Goal: Information Seeking & Learning: Learn about a topic

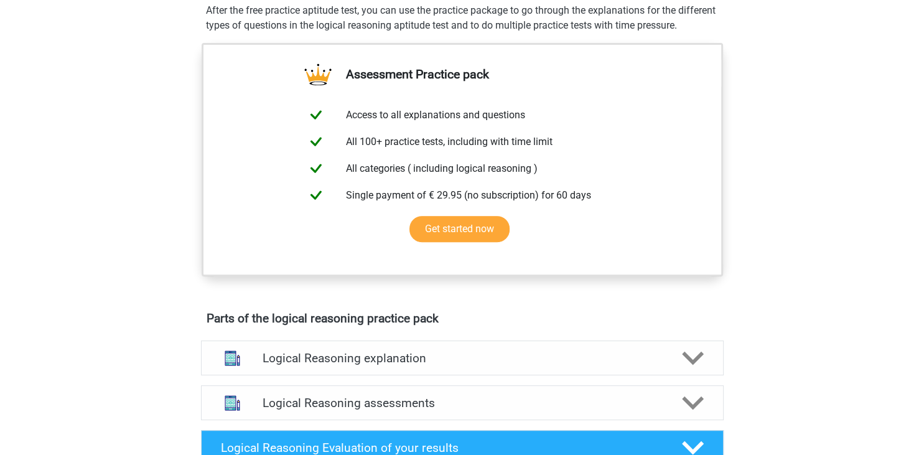
scroll to position [263, 0]
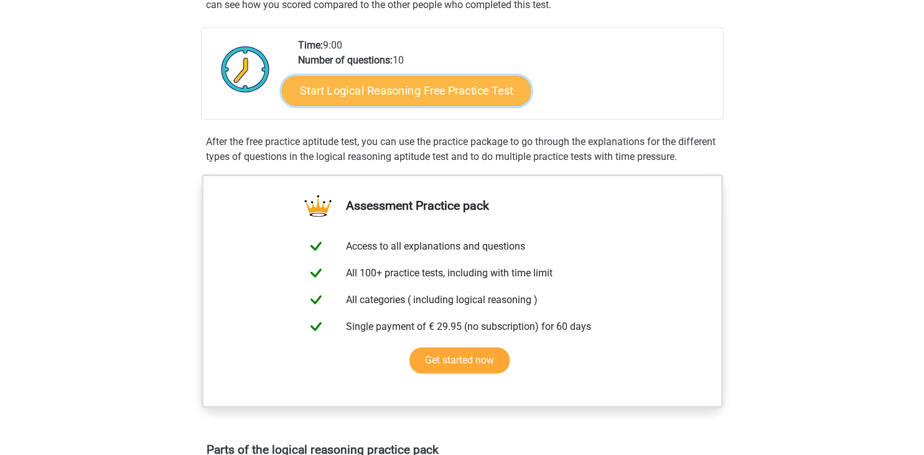
click at [422, 78] on link "Start Logical Reasoning Free Practice Test" at bounding box center [406, 90] width 249 height 30
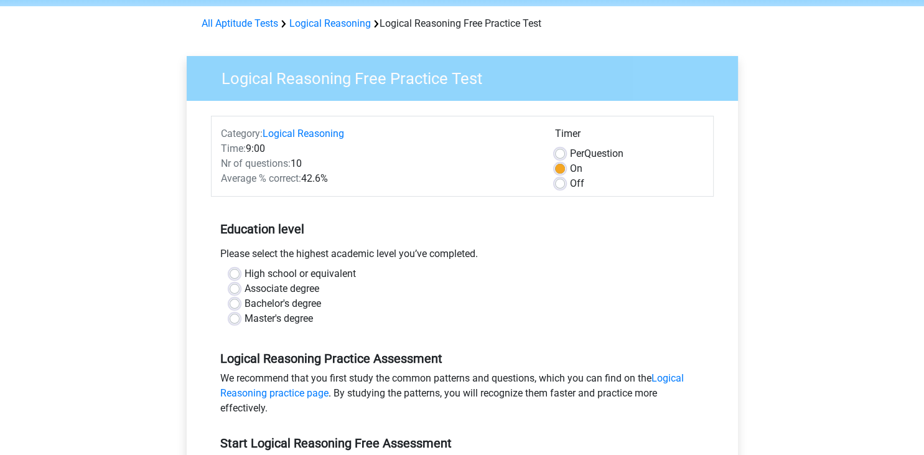
scroll to position [65, 0]
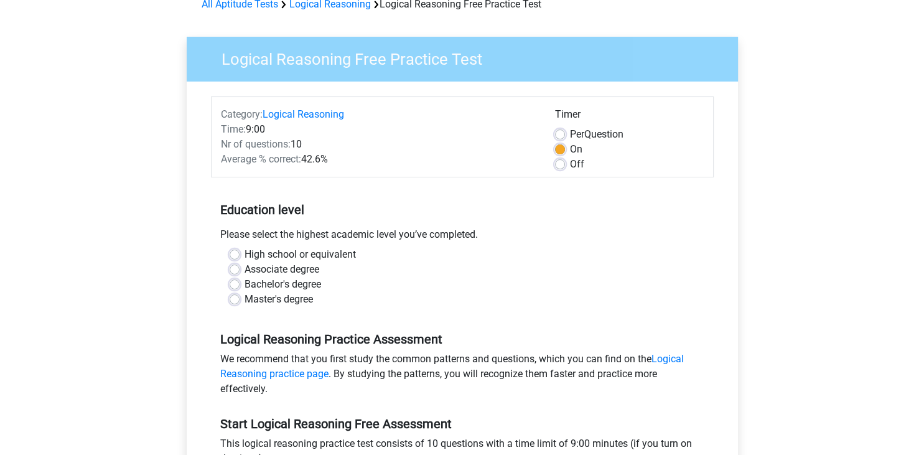
click at [276, 302] on label "Master's degree" at bounding box center [279, 299] width 68 height 15
click at [240, 302] on input "Master's degree" at bounding box center [235, 298] width 10 height 12
radio input "true"
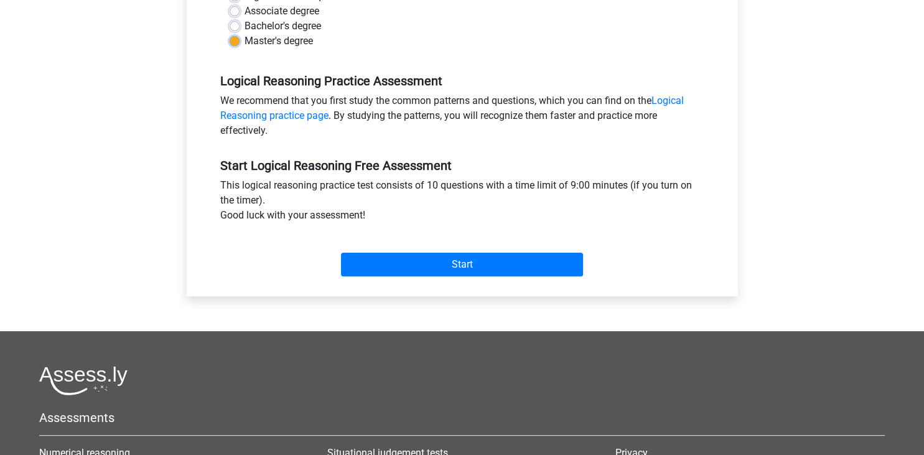
scroll to position [329, 0]
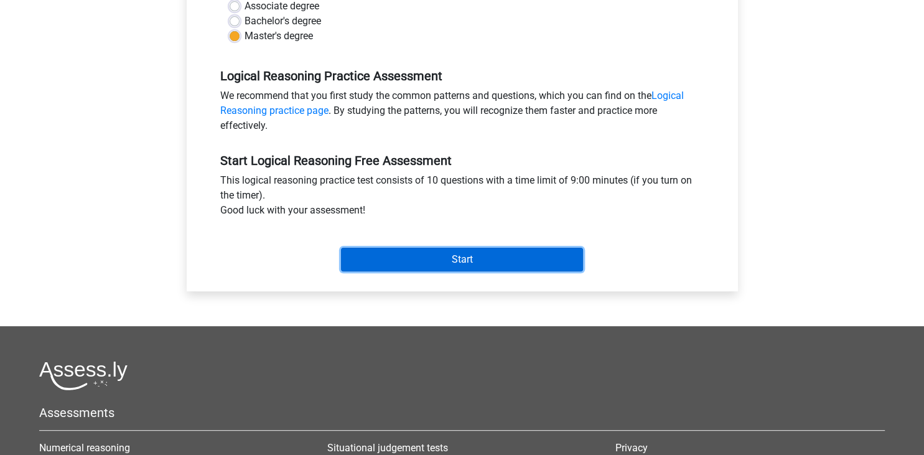
click at [436, 264] on input "Start" at bounding box center [462, 260] width 242 height 24
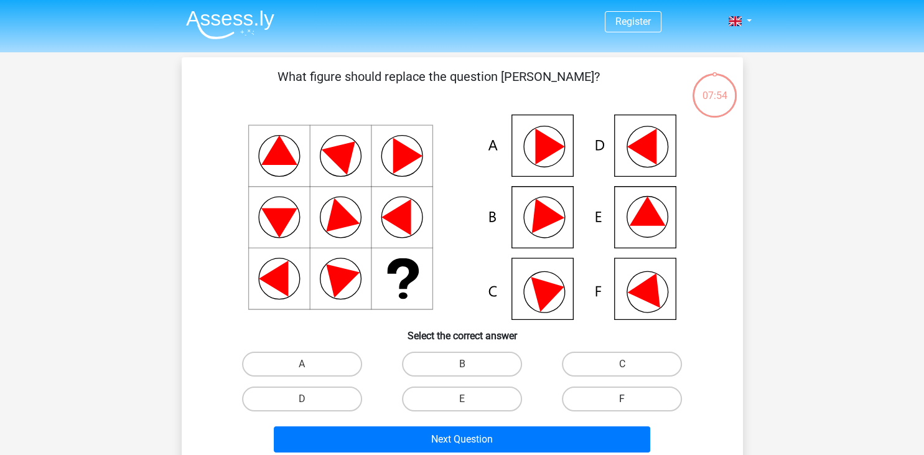
click at [626, 395] on label "F" at bounding box center [622, 399] width 120 height 25
click at [626, 399] on input "F" at bounding box center [627, 403] width 8 height 8
radio input "true"
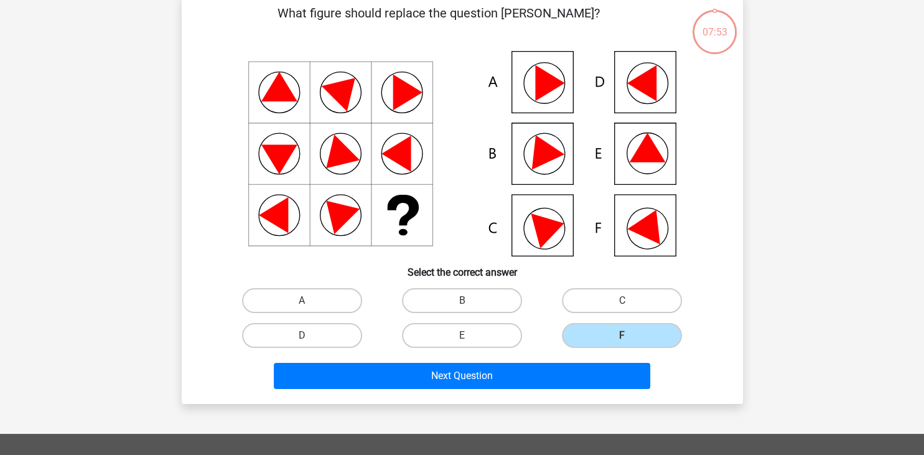
scroll to position [65, 0]
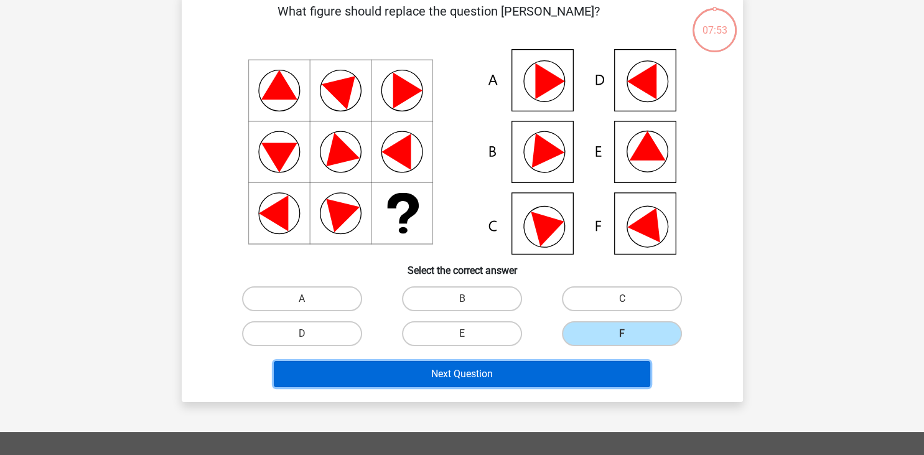
click at [515, 372] on button "Next Question" at bounding box center [462, 374] width 377 height 26
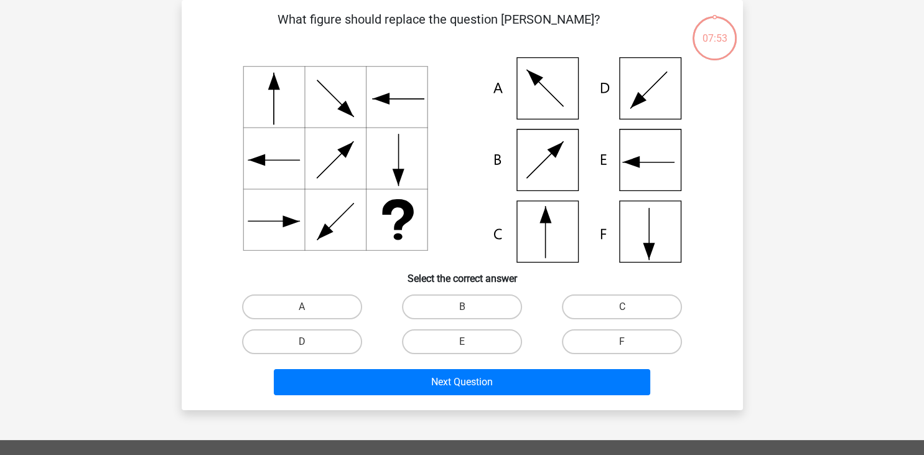
scroll to position [57, 0]
click at [608, 296] on label "C" at bounding box center [622, 306] width 120 height 25
click at [623, 307] on input "C" at bounding box center [627, 311] width 8 height 8
radio input "true"
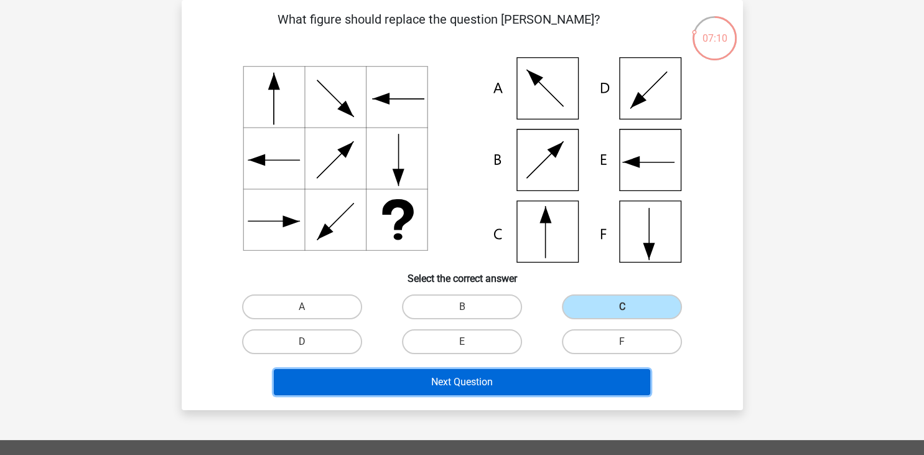
click at [594, 374] on button "Next Question" at bounding box center [462, 382] width 377 height 26
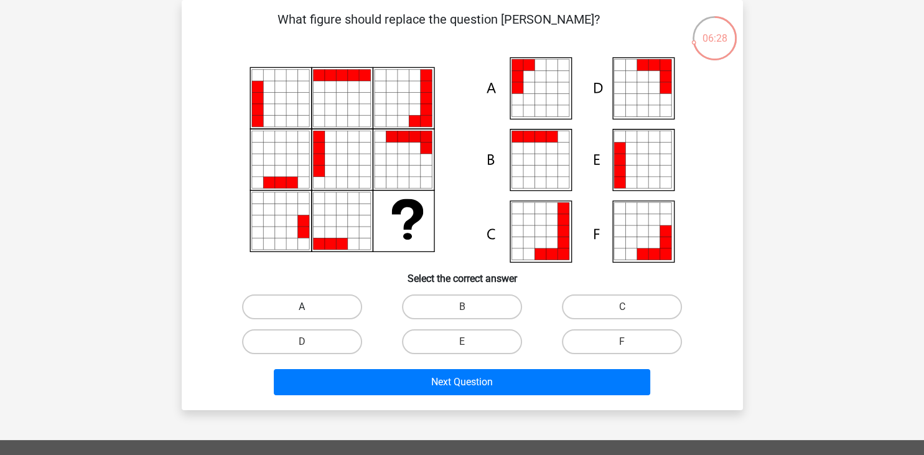
click at [319, 308] on label "A" at bounding box center [302, 306] width 120 height 25
click at [310, 308] on input "A" at bounding box center [306, 311] width 8 height 8
radio input "true"
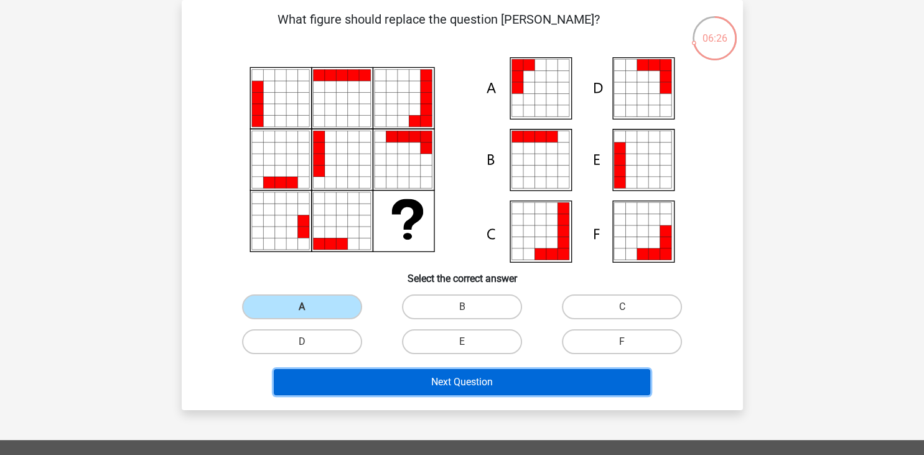
click at [428, 373] on button "Next Question" at bounding box center [462, 382] width 377 height 26
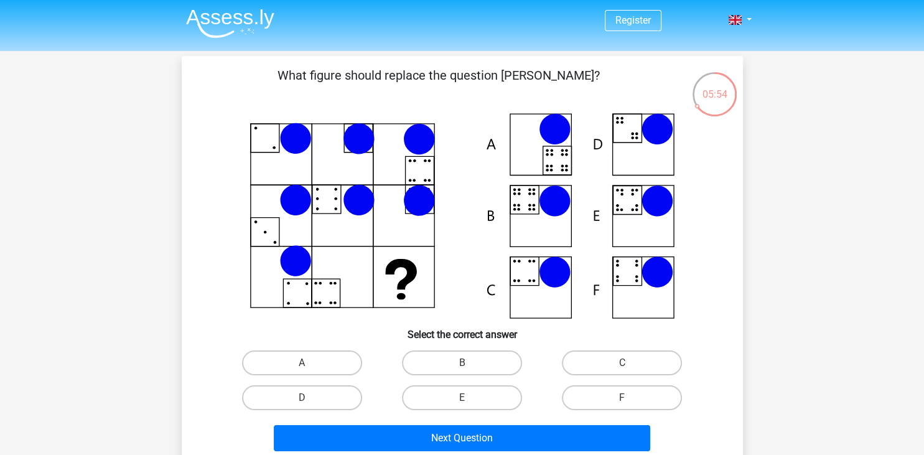
scroll to position [0, 0]
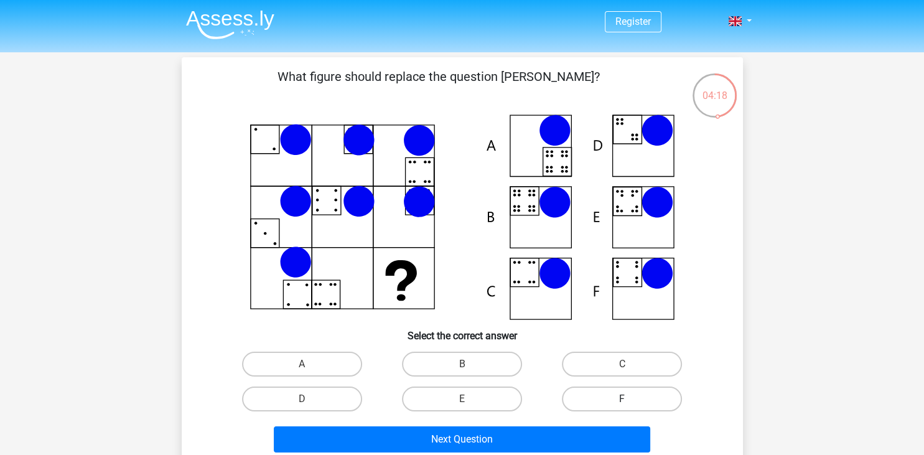
click at [646, 397] on label "F" at bounding box center [622, 399] width 120 height 25
click at [631, 399] on input "F" at bounding box center [627, 403] width 8 height 8
radio input "true"
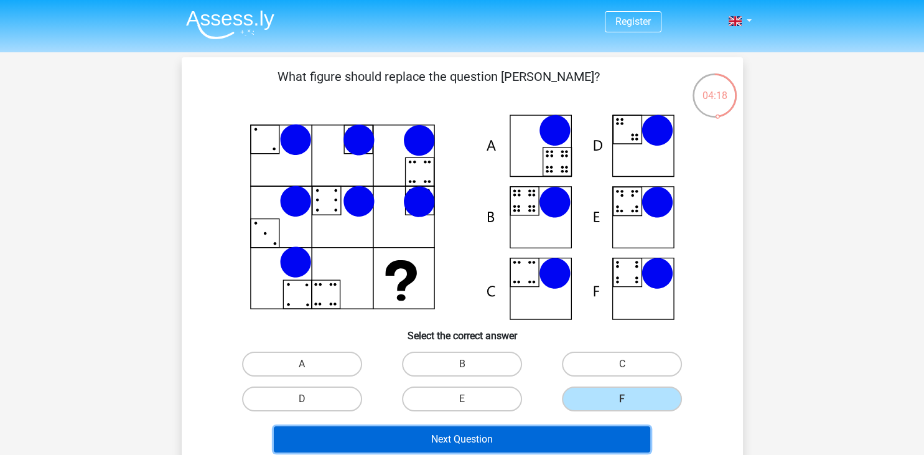
click at [614, 440] on button "Next Question" at bounding box center [462, 439] width 377 height 26
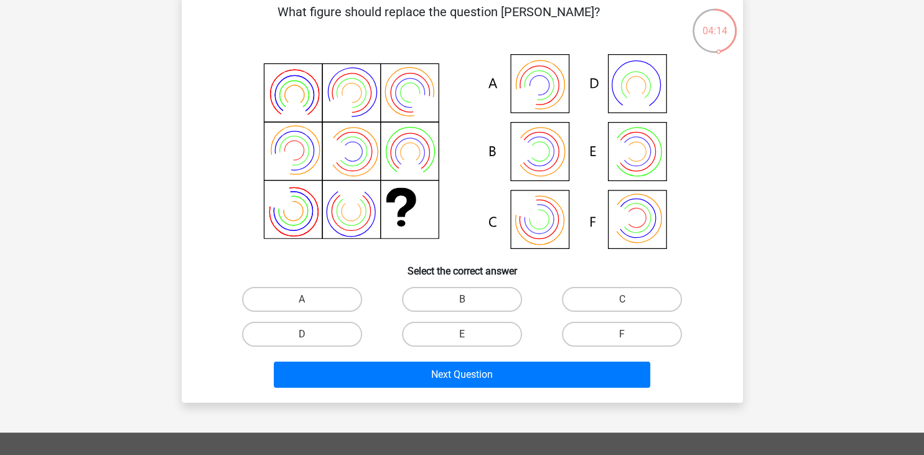
scroll to position [65, 0]
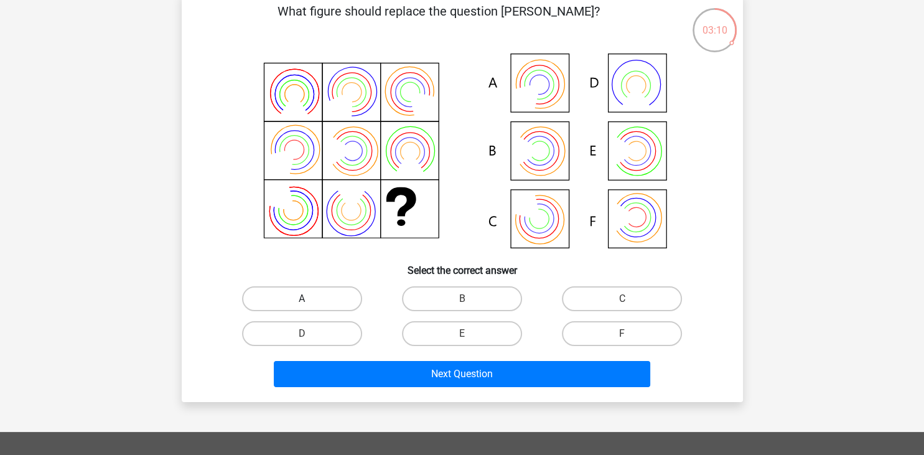
click at [304, 298] on label "A" at bounding box center [302, 298] width 120 height 25
click at [304, 299] on input "A" at bounding box center [306, 303] width 8 height 8
radio input "true"
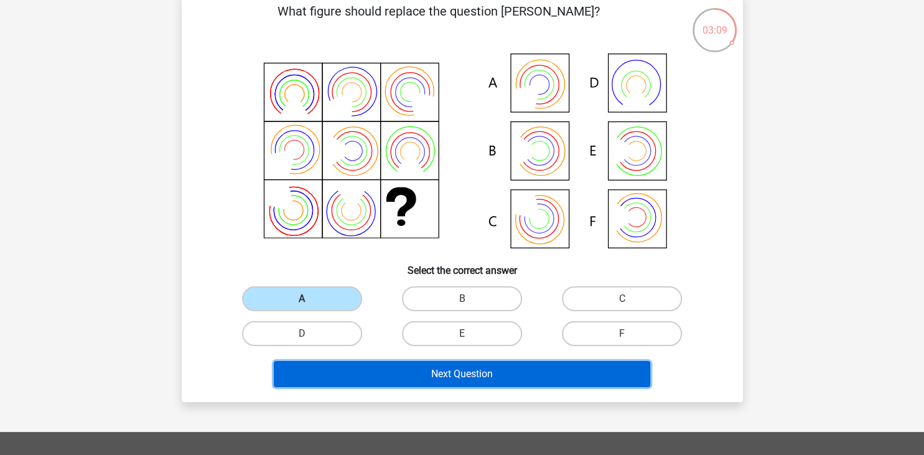
click at [410, 383] on button "Next Question" at bounding box center [462, 374] width 377 height 26
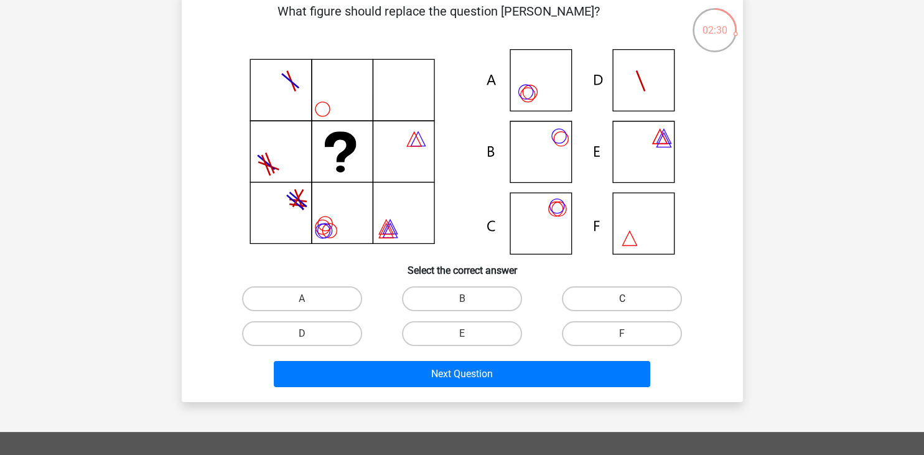
click at [593, 287] on label "C" at bounding box center [622, 298] width 120 height 25
click at [623, 299] on input "C" at bounding box center [627, 303] width 8 height 8
radio input "true"
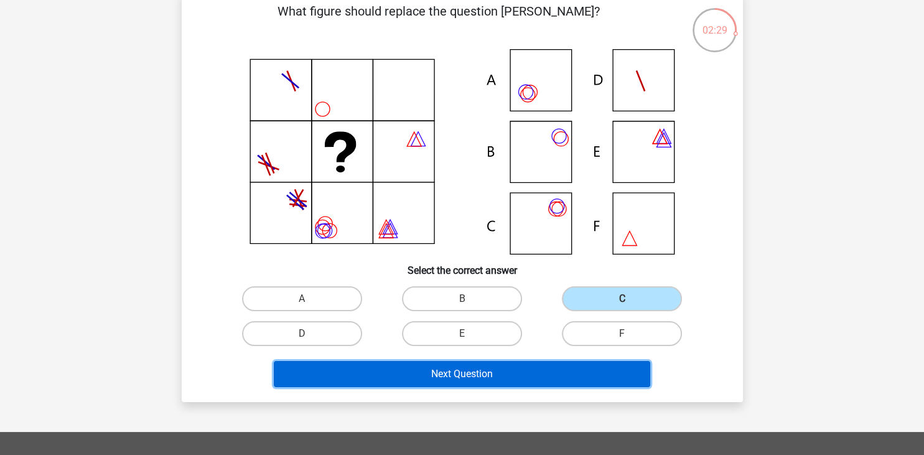
click at [569, 375] on button "Next Question" at bounding box center [462, 374] width 377 height 26
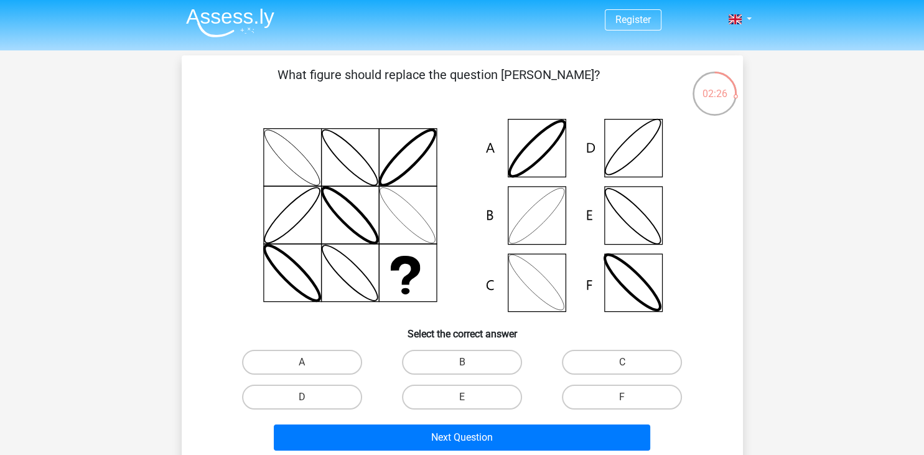
scroll to position [0, 0]
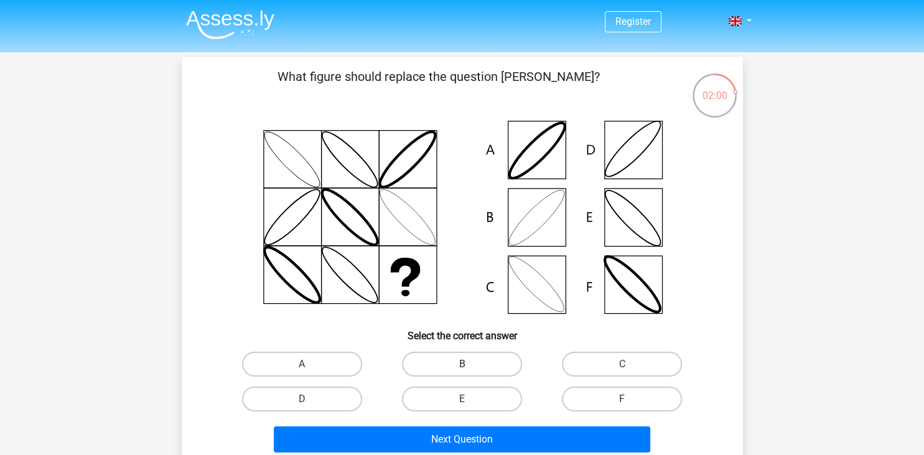
click at [492, 367] on label "B" at bounding box center [462, 364] width 120 height 25
click at [470, 367] on input "B" at bounding box center [466, 368] width 8 height 8
radio input "true"
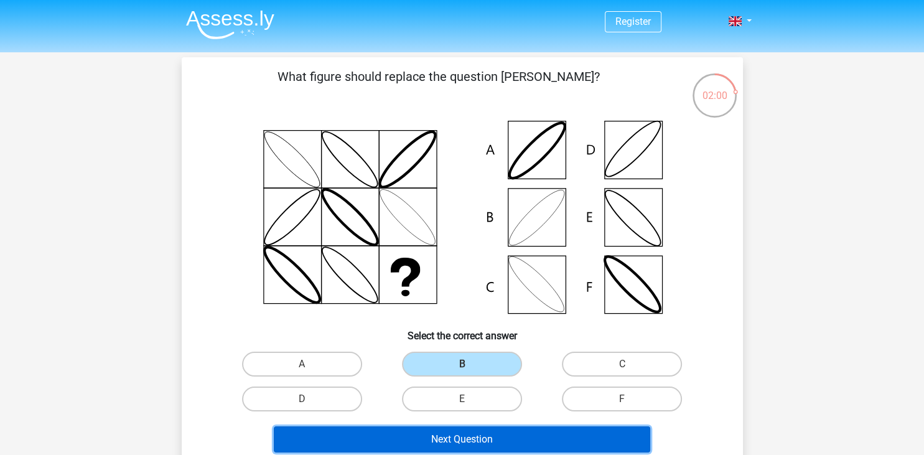
click at [545, 442] on button "Next Question" at bounding box center [462, 439] width 377 height 26
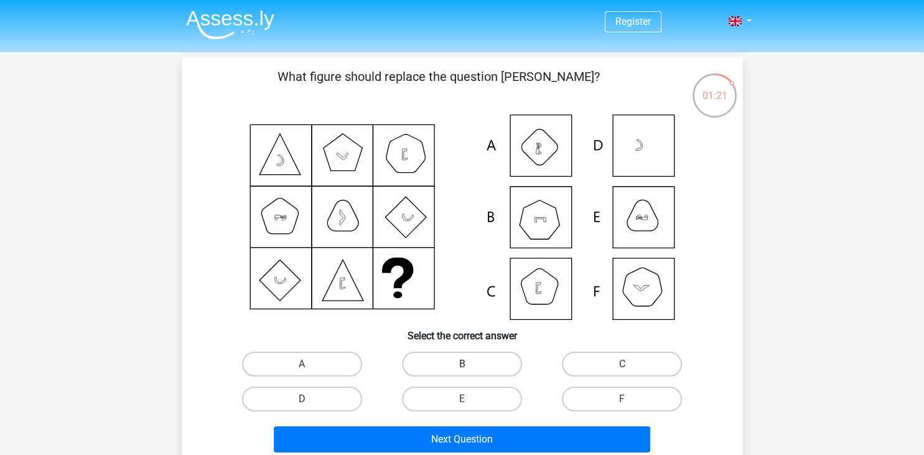
click at [443, 370] on label "B" at bounding box center [462, 364] width 120 height 25
click at [462, 370] on input "B" at bounding box center [466, 368] width 8 height 8
radio input "true"
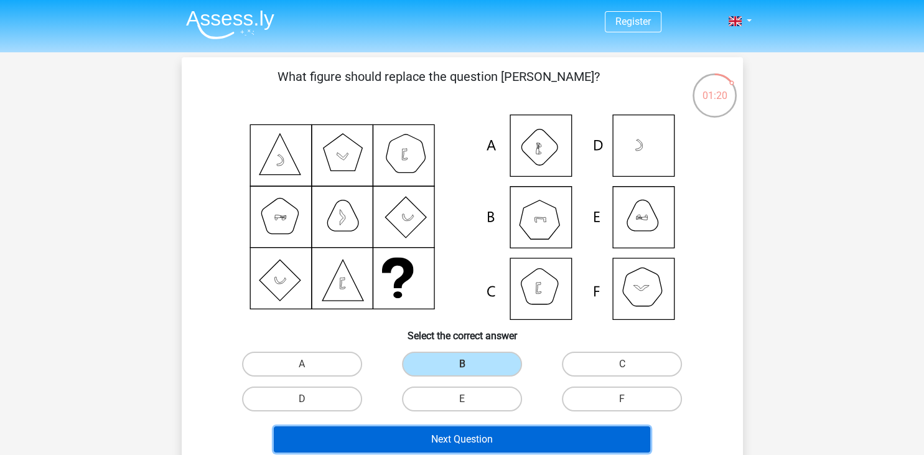
click at [562, 437] on button "Next Question" at bounding box center [462, 439] width 377 height 26
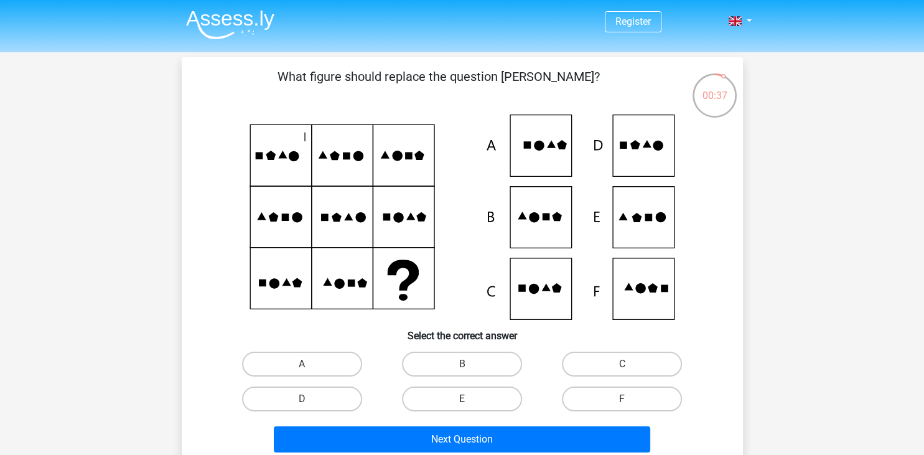
click at [496, 401] on label "E" at bounding box center [462, 399] width 120 height 25
click at [470, 401] on input "E" at bounding box center [466, 403] width 8 height 8
radio input "true"
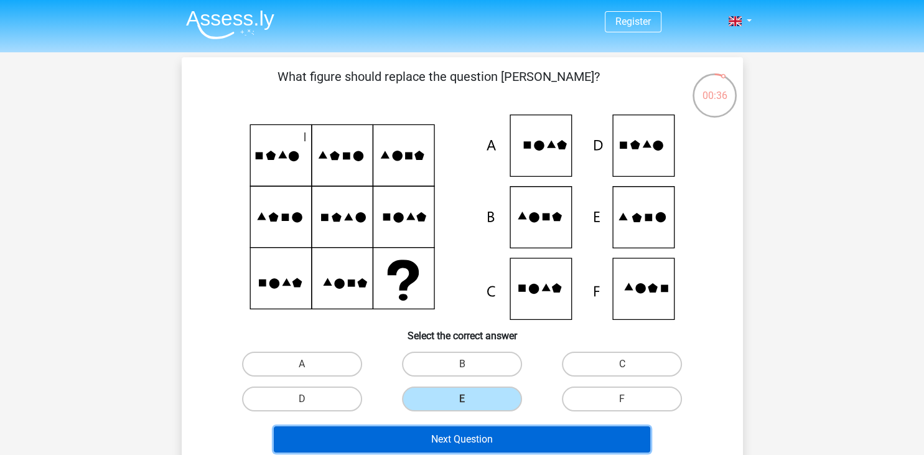
click at [490, 436] on button "Next Question" at bounding box center [462, 439] width 377 height 26
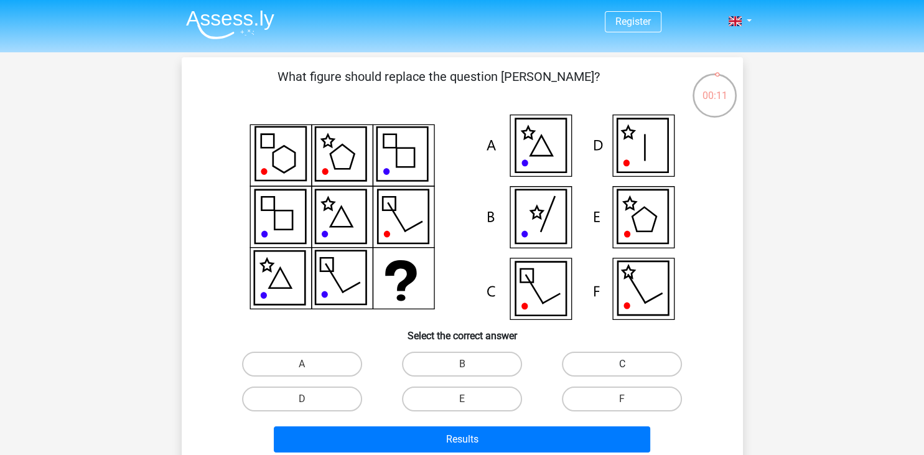
click at [605, 372] on label "C" at bounding box center [622, 364] width 120 height 25
click at [623, 372] on input "C" at bounding box center [627, 368] width 8 height 8
radio input "true"
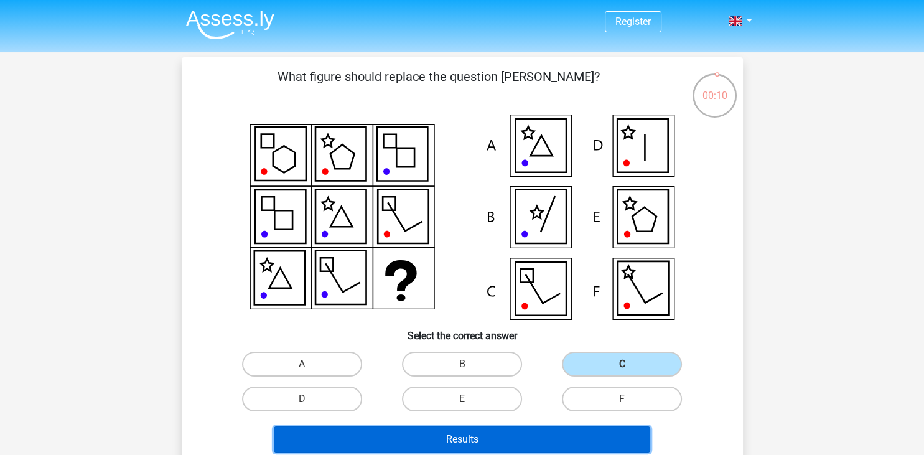
click at [560, 445] on button "Results" at bounding box center [462, 439] width 377 height 26
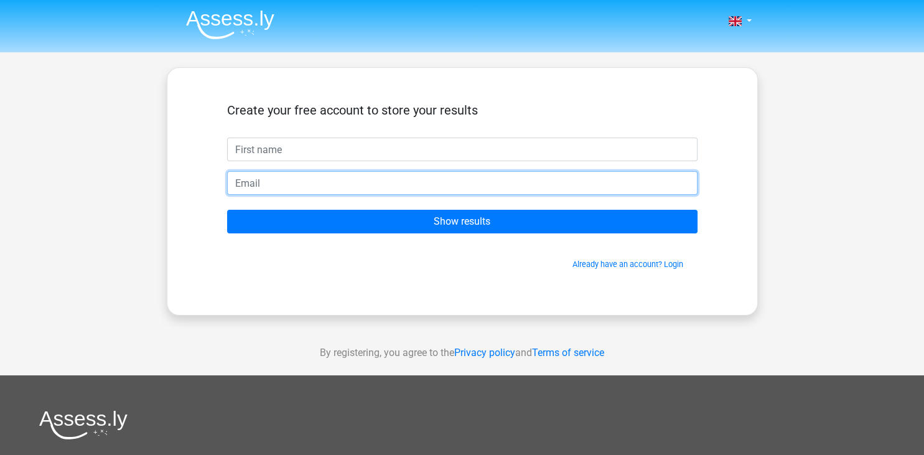
click at [608, 185] on input "email" at bounding box center [462, 183] width 471 height 24
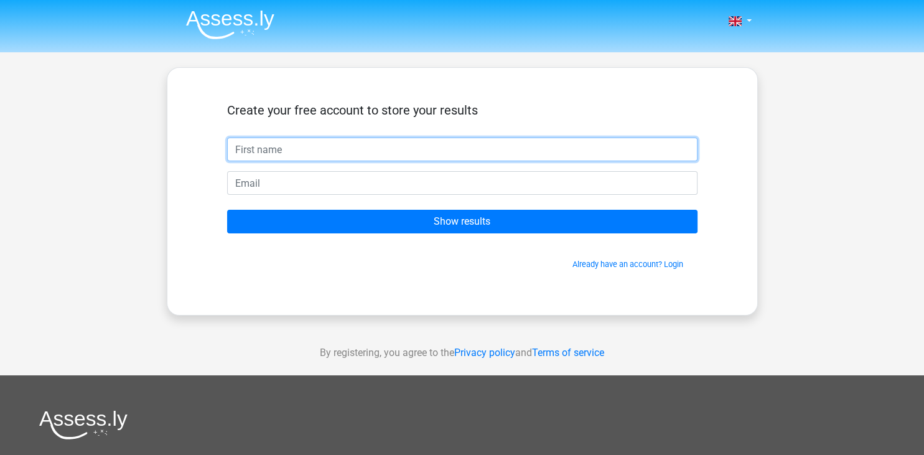
click at [535, 154] on input "text" at bounding box center [462, 150] width 471 height 24
type input "oz"
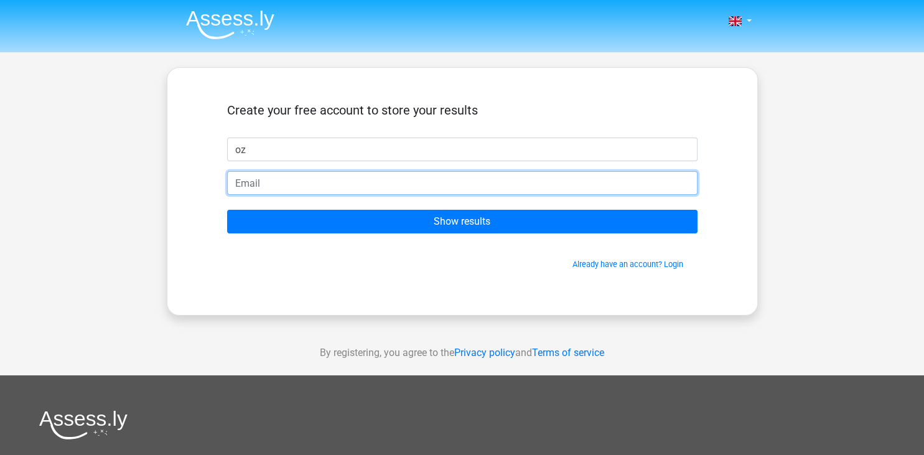
click at [472, 187] on input "email" at bounding box center [462, 183] width 471 height 24
type input "optic_zhoom@hotmail.com"
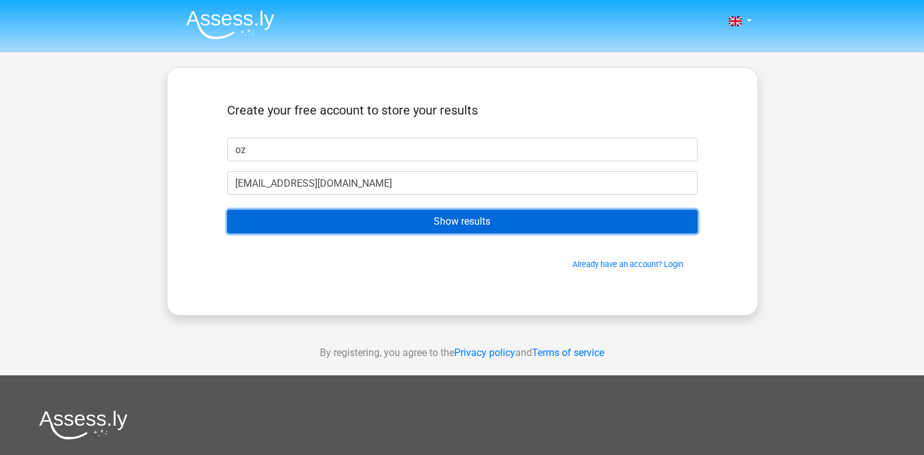
click at [489, 224] on input "Show results" at bounding box center [462, 222] width 471 height 24
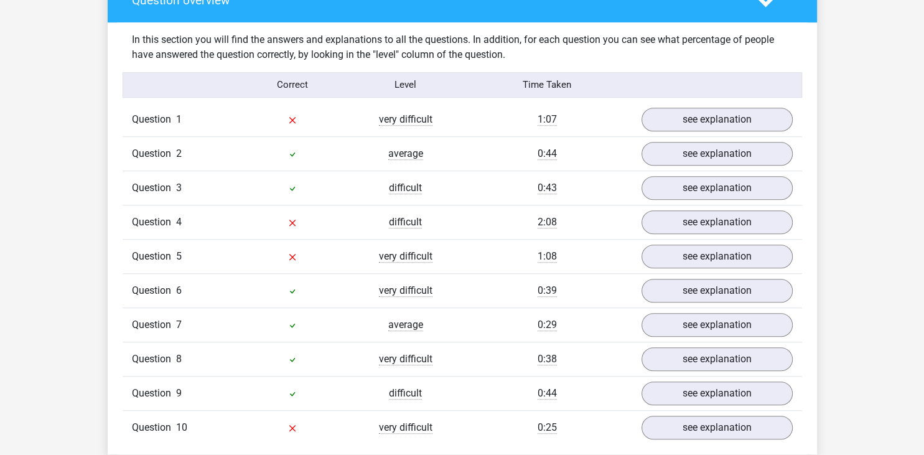
scroll to position [986, 0]
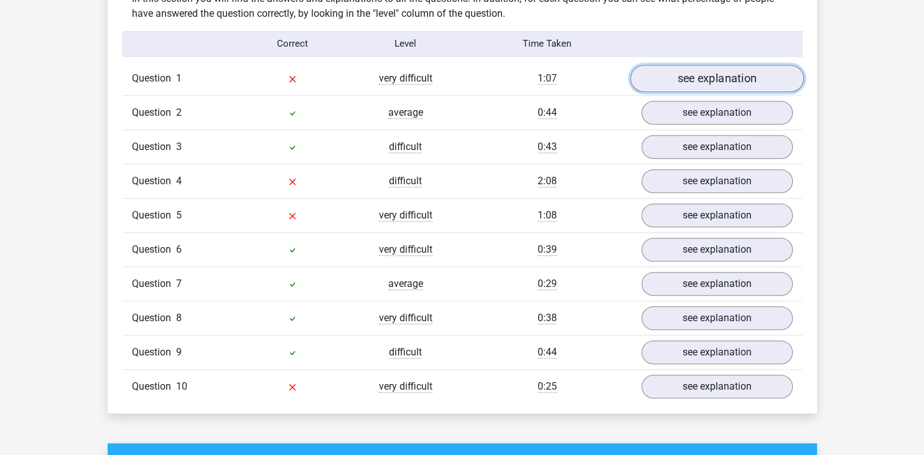
click at [713, 78] on link "see explanation" at bounding box center [717, 78] width 174 height 27
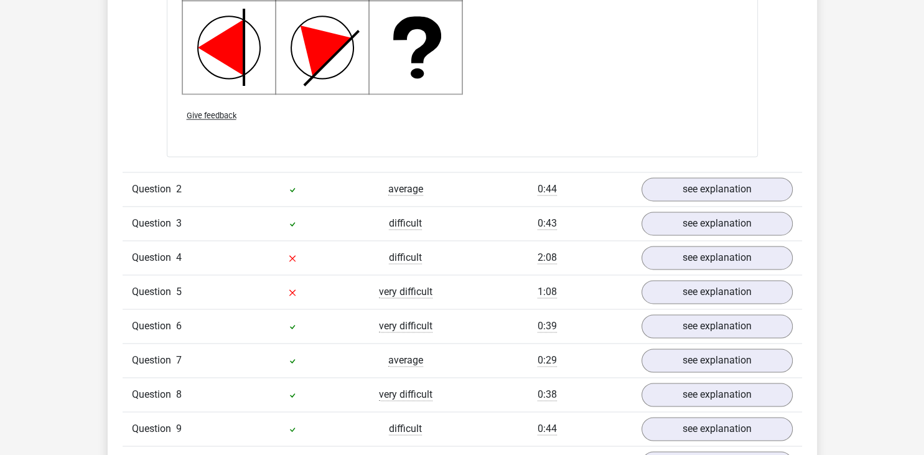
scroll to position [1709, 0]
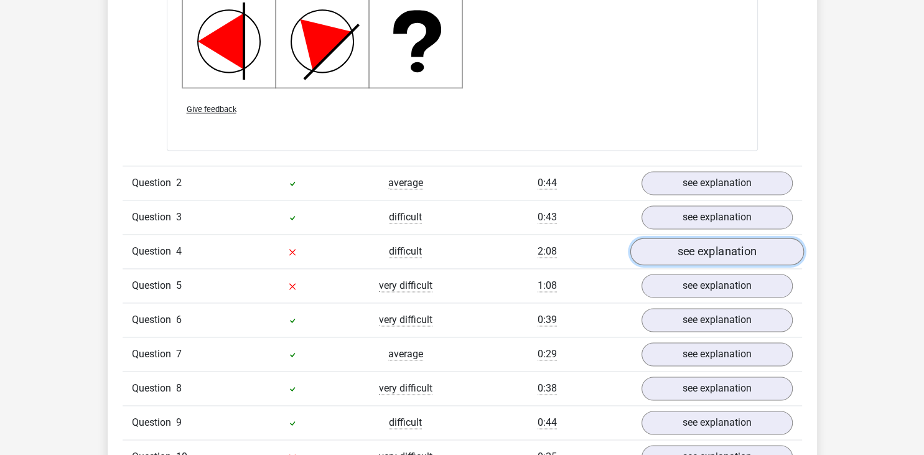
click at [685, 257] on link "see explanation" at bounding box center [717, 251] width 174 height 27
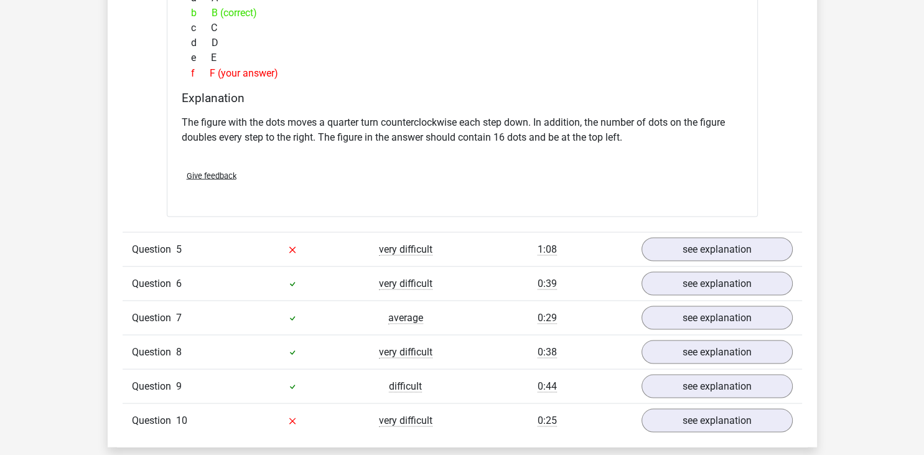
scroll to position [2301, 0]
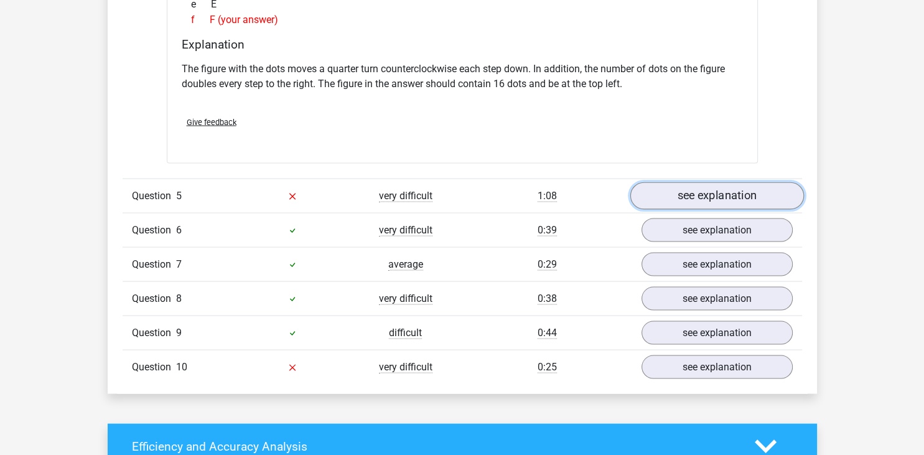
click at [680, 190] on link "see explanation" at bounding box center [717, 195] width 174 height 27
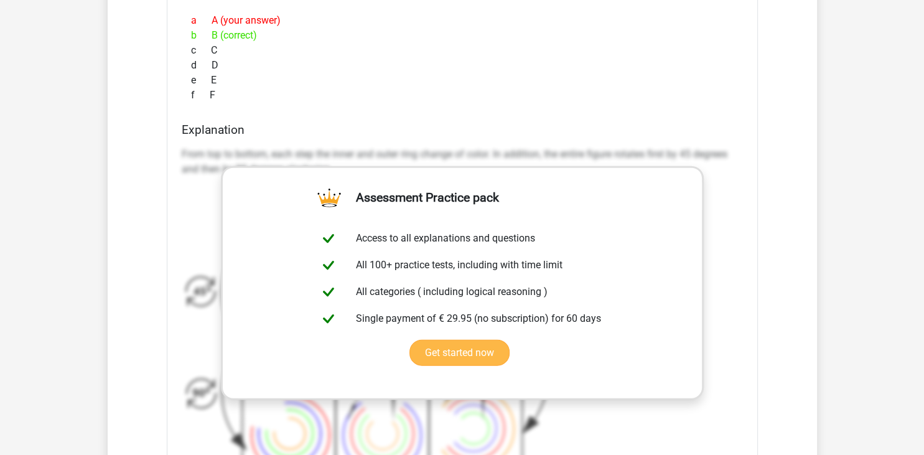
scroll to position [2761, 0]
click at [598, 116] on div "What figure should replace the question [PERSON_NAME]?" at bounding box center [462, 170] width 591 height 806
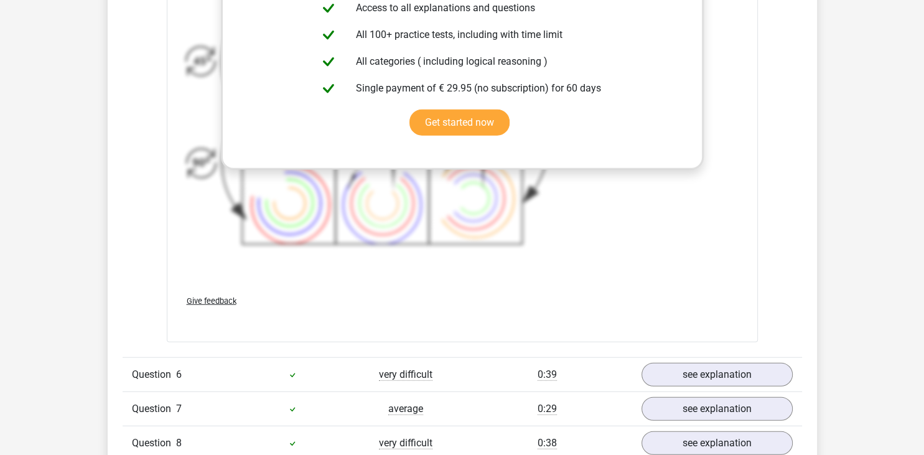
scroll to position [3090, 0]
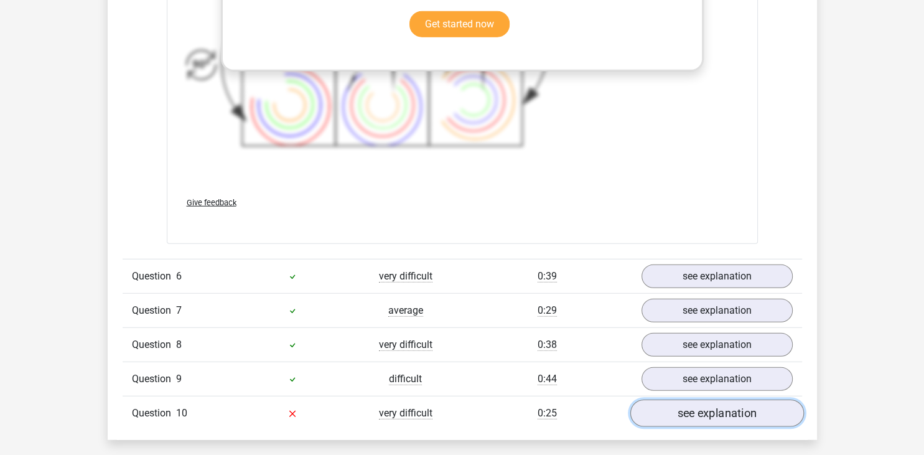
click at [684, 408] on link "see explanation" at bounding box center [717, 413] width 174 height 27
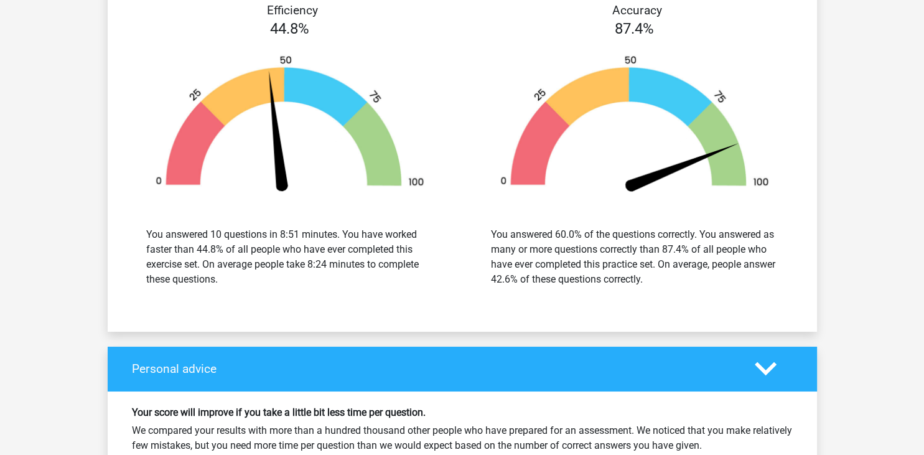
scroll to position [4404, 0]
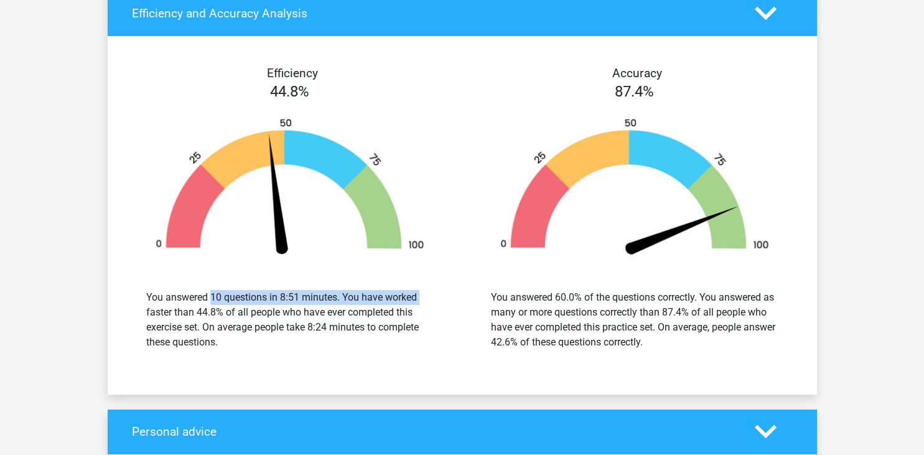
drag, startPoint x: 153, startPoint y: 290, endPoint x: 348, endPoint y: 294, distance: 194.9
click at [348, 294] on div "You answered 10 questions in 8:51 minutes. You have worked faster than 44.8% of…" at bounding box center [290, 320] width 288 height 60
click at [200, 319] on div "You answered 10 questions in 8:51 minutes. You have worked faster than 44.8% of…" at bounding box center [290, 320] width 288 height 60
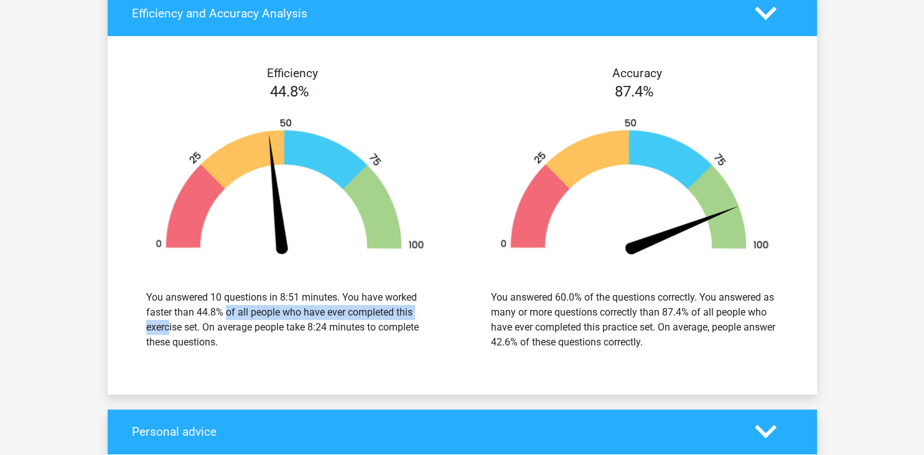
drag, startPoint x: 182, startPoint y: 305, endPoint x: 380, endPoint y: 303, distance: 197.4
click at [377, 303] on div "You answered 10 questions in 8:51 minutes. You have worked faster than 44.8% of…" at bounding box center [290, 320] width 288 height 60
click at [397, 304] on div "You answered 10 questions in 8:51 minutes. You have worked faster than 44.8% of…" at bounding box center [290, 320] width 288 height 60
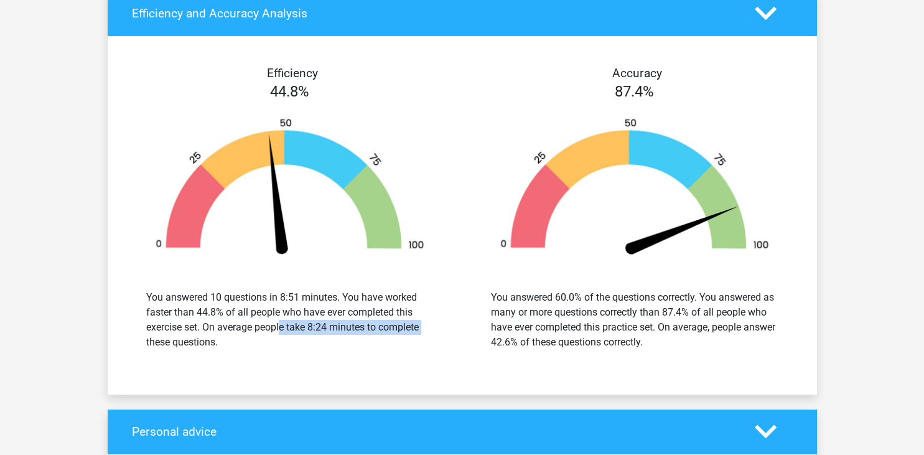
drag, startPoint x: 208, startPoint y: 323, endPoint x: 377, endPoint y: 325, distance: 169.3
click at [358, 327] on div "You answered 10 questions in 8:51 minutes. You have worked faster than 44.8% of…" at bounding box center [290, 320] width 288 height 60
click at [386, 324] on div "You answered 10 questions in 8:51 minutes. You have worked faster than 44.8% of…" at bounding box center [290, 320] width 288 height 60
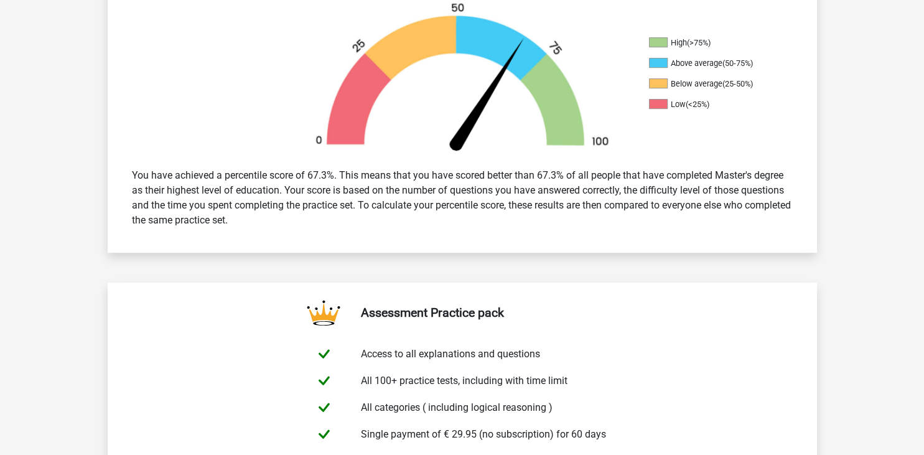
scroll to position [263, 0]
